Goal: Register for event/course

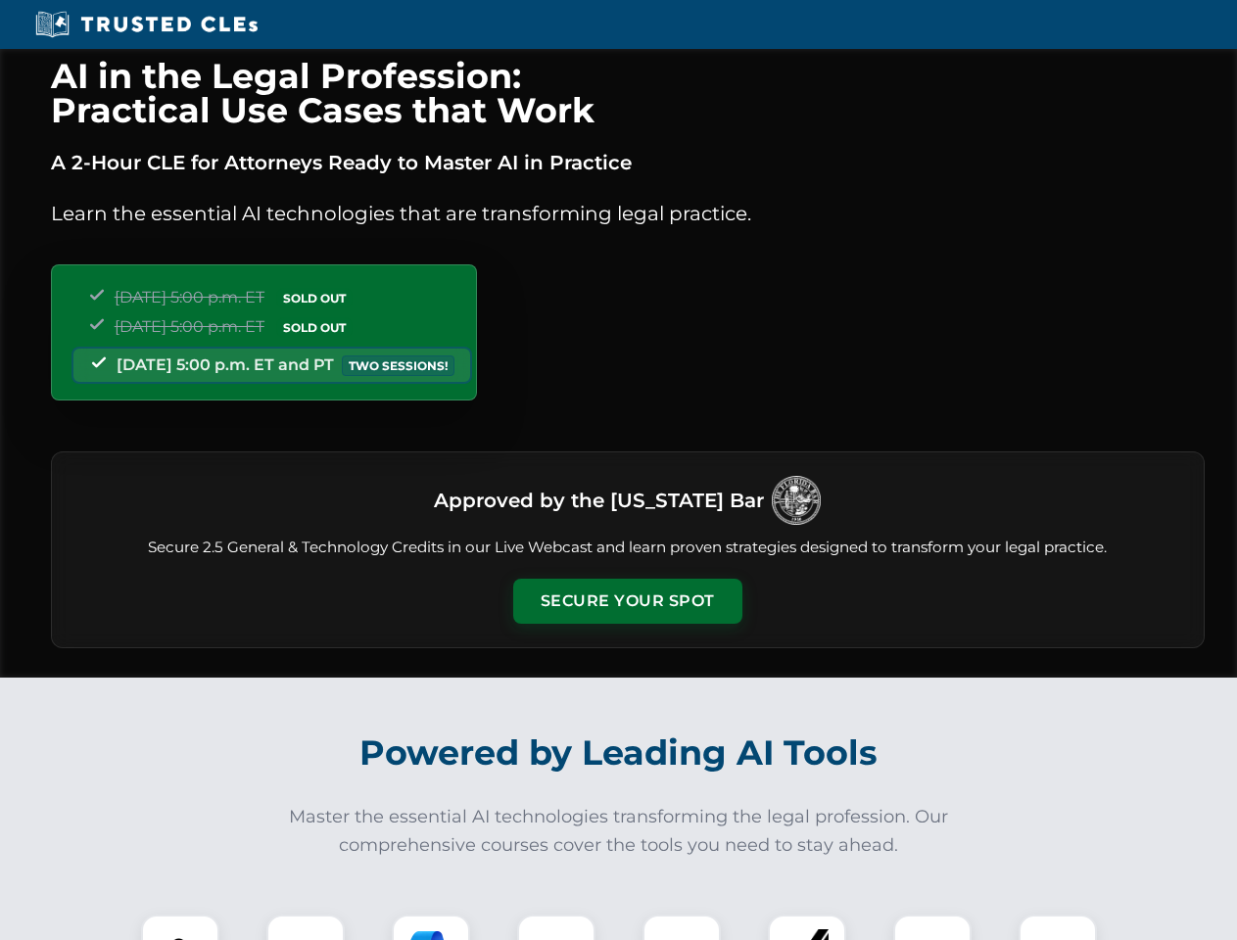
click at [627, 601] on button "Secure Your Spot" at bounding box center [627, 601] width 229 height 45
click at [180, 928] on img at bounding box center [180, 954] width 57 height 57
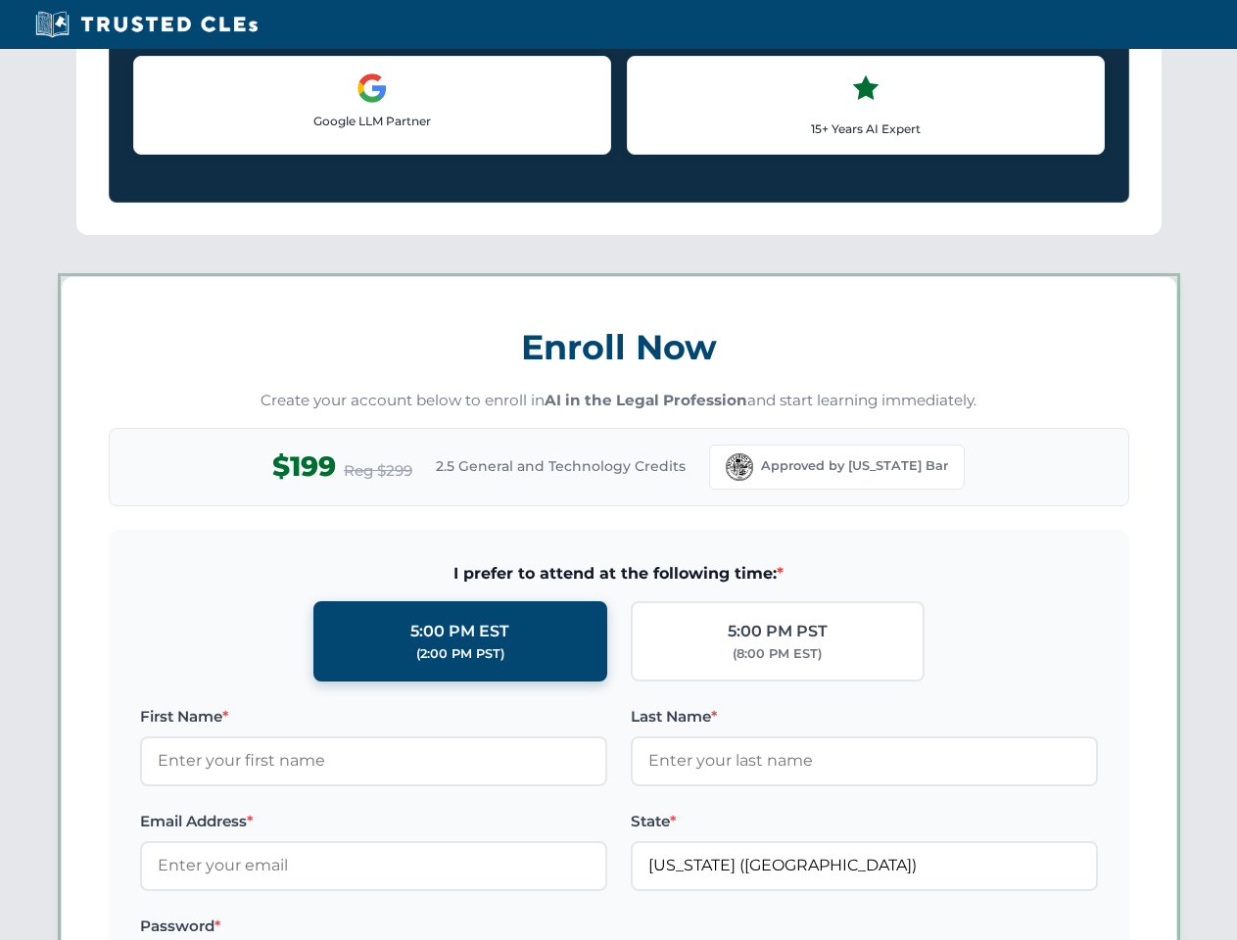
click at [431, 928] on label "Password *" at bounding box center [373, 927] width 467 height 24
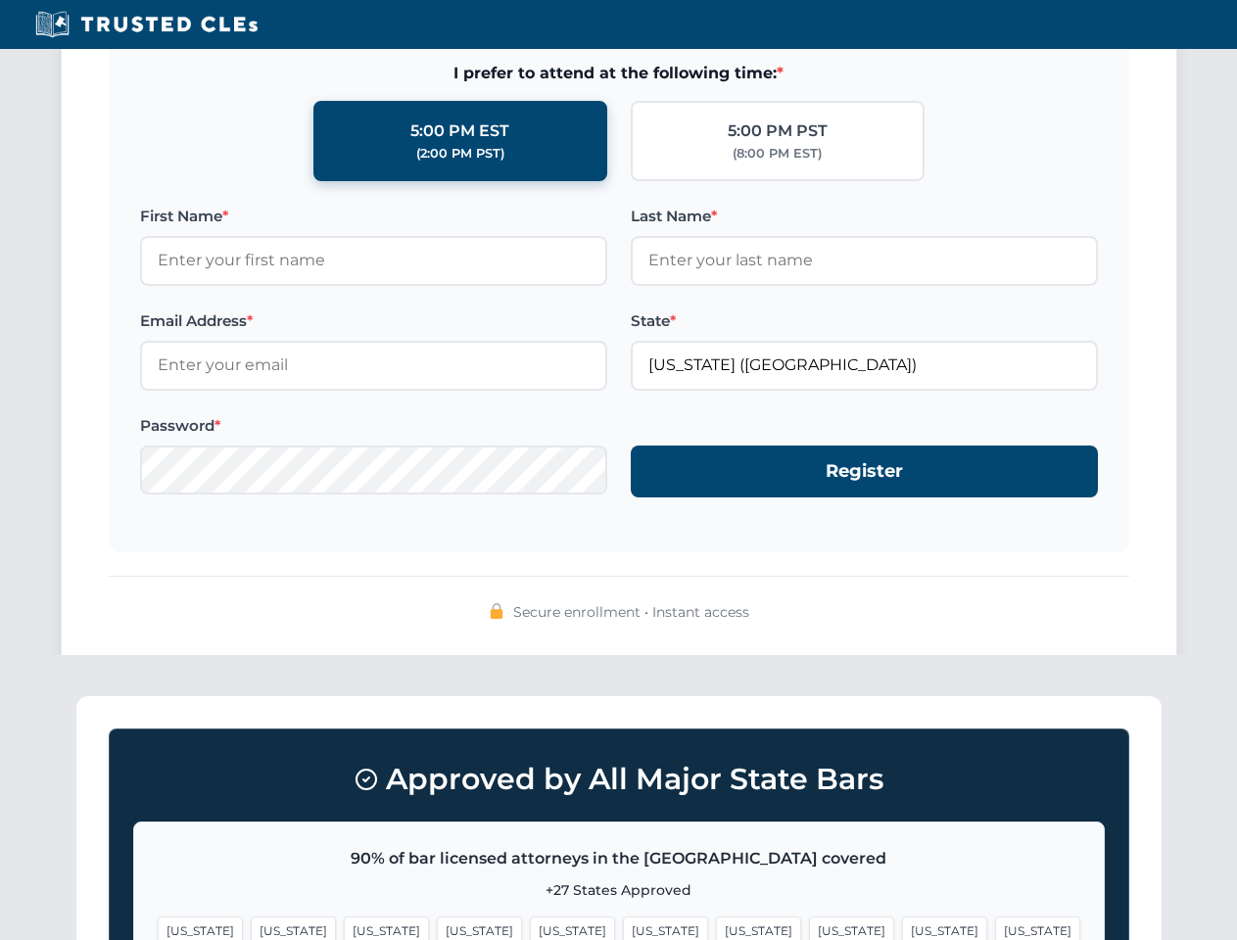
click at [902, 928] on span "[US_STATE]" at bounding box center [944, 931] width 85 height 28
